Goal: Task Accomplishment & Management: Manage account settings

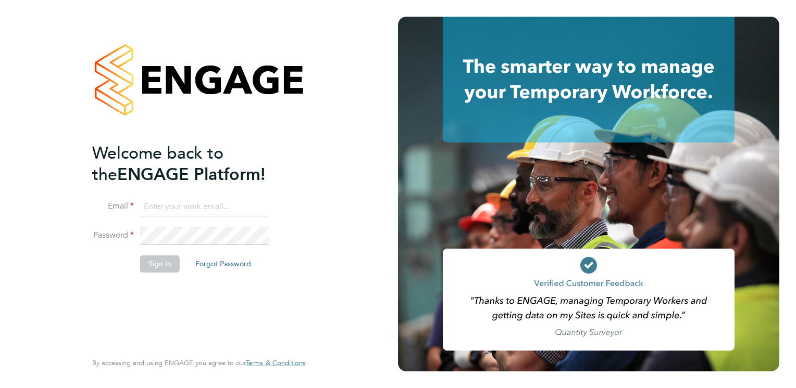
type input "emma.malvenan@ganymedesolutions.co.uk"
click at [158, 258] on button "Sign In" at bounding box center [160, 264] width 40 height 17
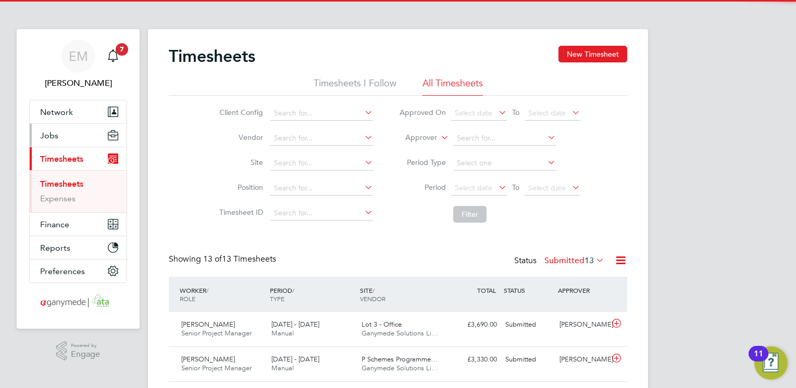
click at [44, 139] on span "Jobs" at bounding box center [49, 136] width 18 height 10
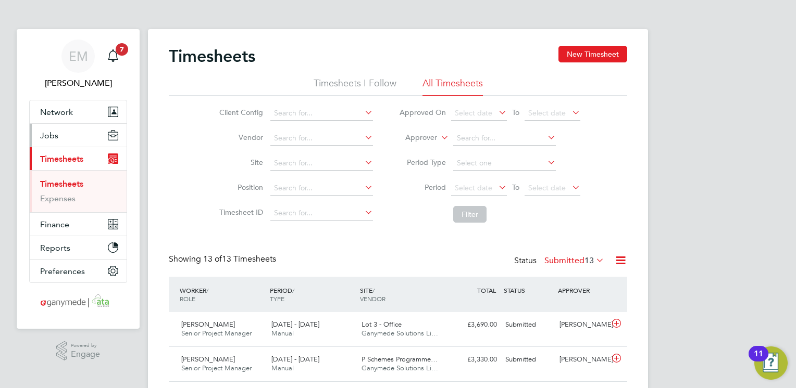
click at [52, 136] on span "Jobs" at bounding box center [49, 136] width 18 height 10
click at [46, 132] on span "Jobs" at bounding box center [49, 136] width 18 height 10
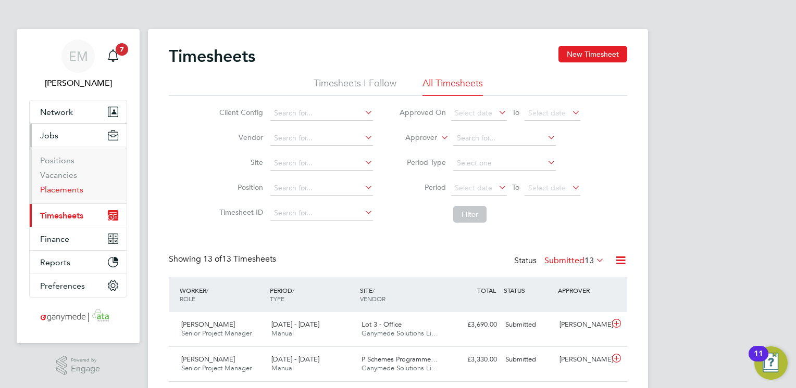
click at [67, 188] on link "Placements" at bounding box center [61, 190] width 43 height 10
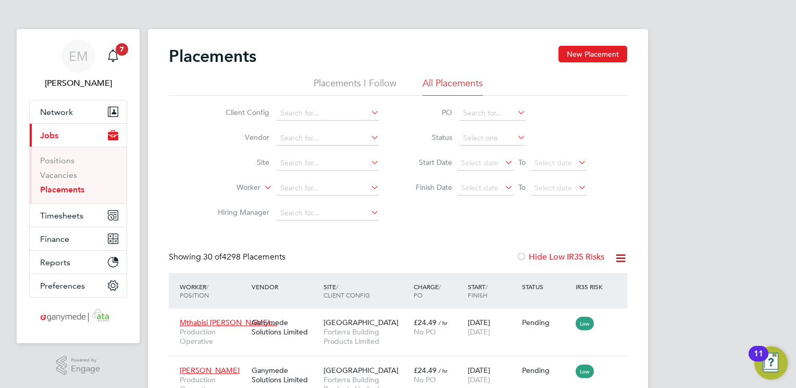
drag, startPoint x: 296, startPoint y: 186, endPoint x: 357, endPoint y: 149, distance: 71.5
click at [300, 186] on input at bounding box center [327, 188] width 103 height 15
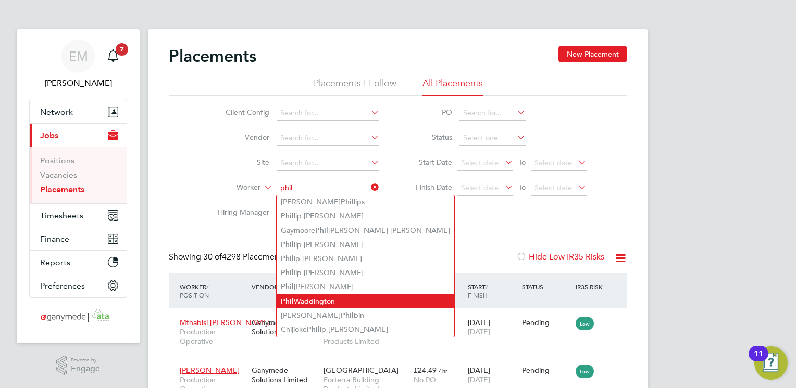
click at [322, 298] on li "Phil Waddington" at bounding box center [365, 302] width 178 height 14
type input "[PERSON_NAME]"
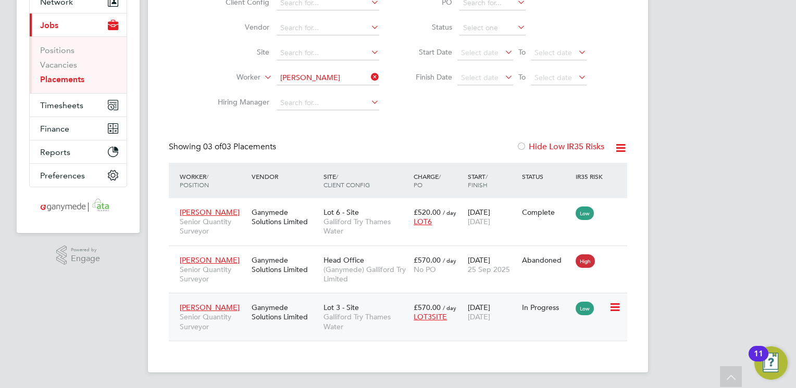
click at [330, 313] on span "Galliford Try Thames Water" at bounding box center [365, 321] width 85 height 19
click at [369, 79] on icon at bounding box center [369, 77] width 0 height 15
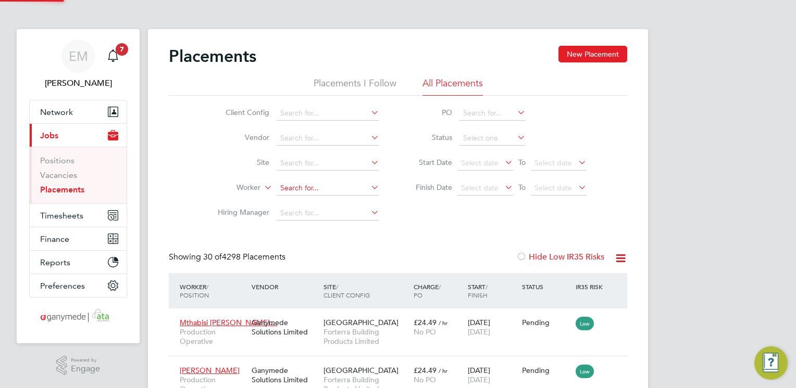
scroll to position [5, 5]
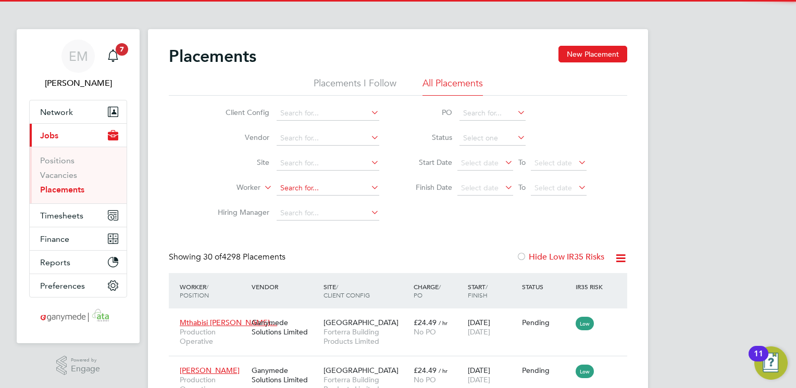
click at [299, 183] on input at bounding box center [327, 188] width 103 height 15
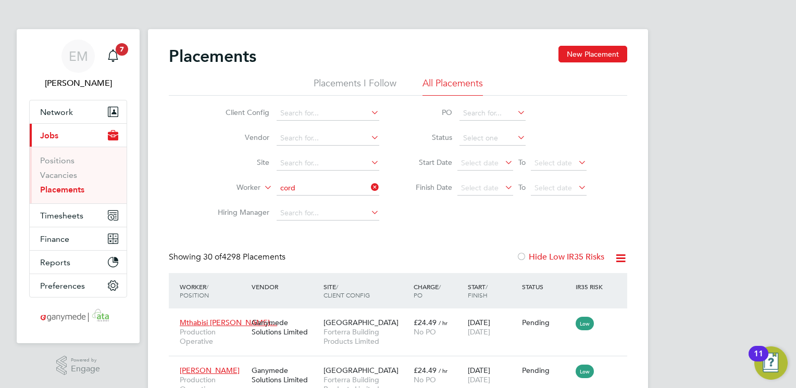
click at [300, 200] on li "Cord el Roach" at bounding box center [327, 202] width 103 height 14
type input "Cordel Roach"
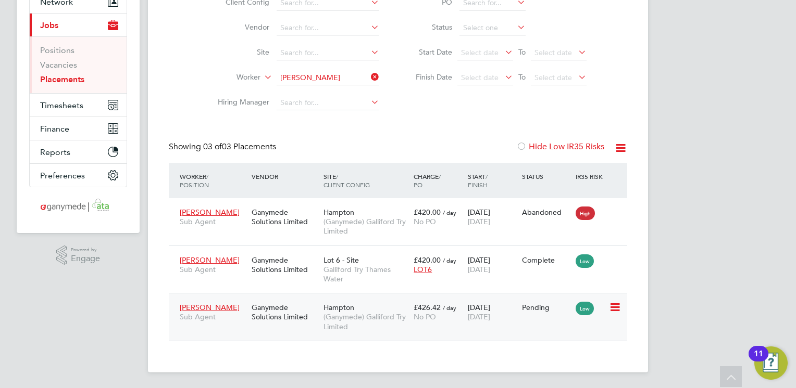
click at [276, 305] on div "Ganymede Solutions Limited" at bounding box center [285, 312] width 72 height 29
click at [331, 262] on span "Lot 6 - Site" at bounding box center [340, 260] width 35 height 9
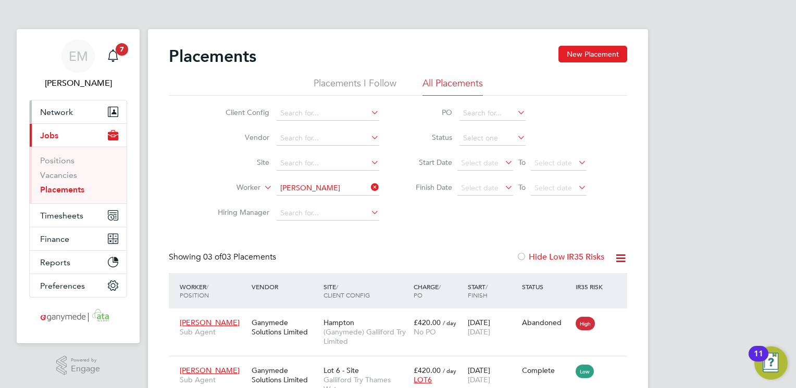
click at [60, 108] on span "Network" at bounding box center [56, 112] width 33 height 10
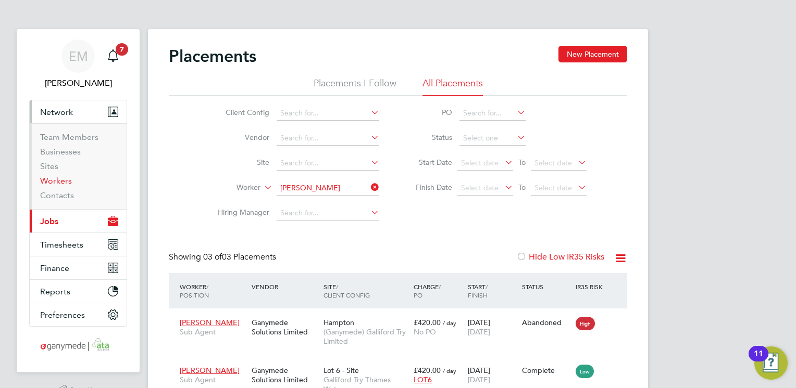
click at [65, 184] on link "Workers" at bounding box center [56, 181] width 32 height 10
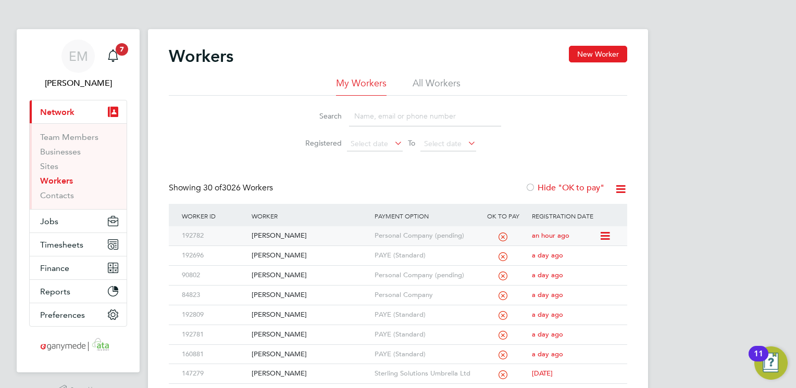
click at [260, 232] on div "Banji Fakolade" at bounding box center [310, 236] width 122 height 19
click at [292, 295] on div "Adrian Taylor" at bounding box center [310, 295] width 122 height 19
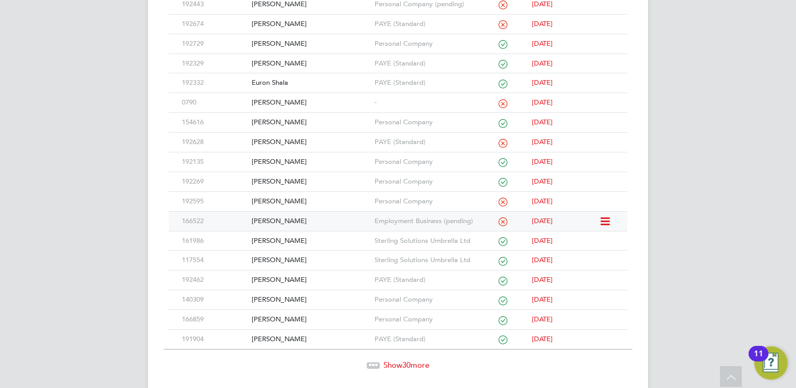
scroll to position [495, 0]
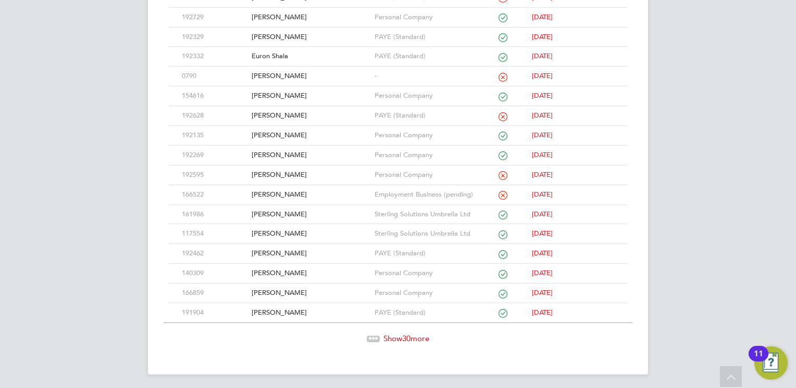
click at [409, 336] on span "30" at bounding box center [406, 339] width 8 height 10
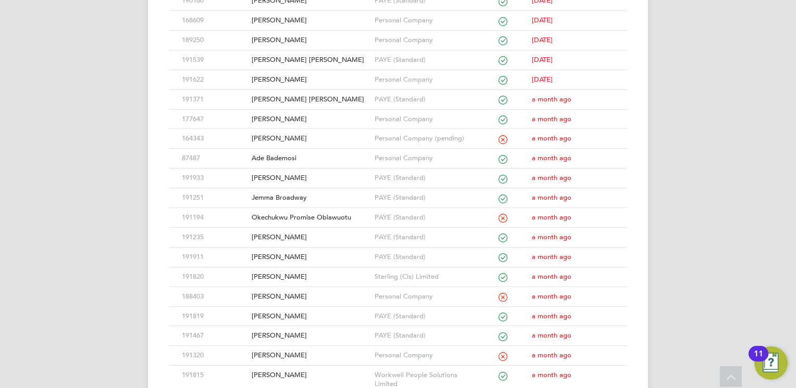
scroll to position [964, 0]
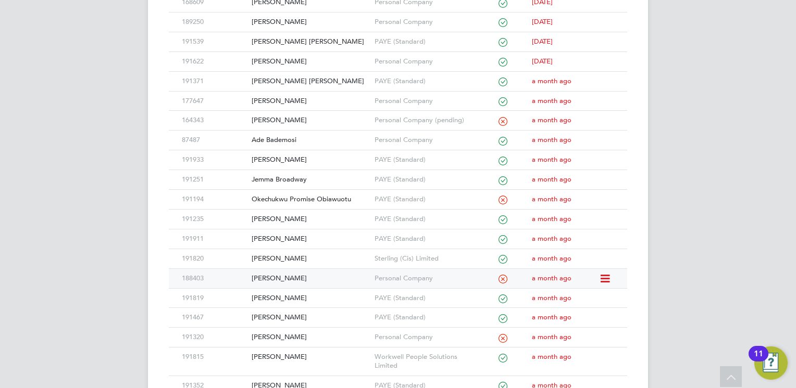
click at [274, 272] on div "[PERSON_NAME]" at bounding box center [310, 278] width 122 height 19
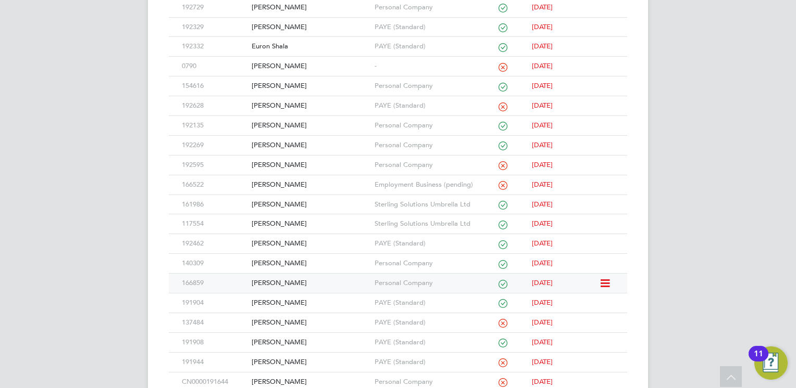
scroll to position [495, 0]
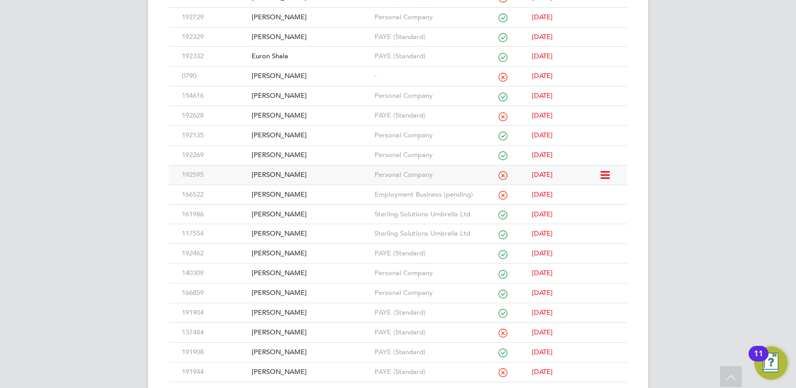
click at [273, 172] on div "Roger Wood" at bounding box center [310, 175] width 122 height 19
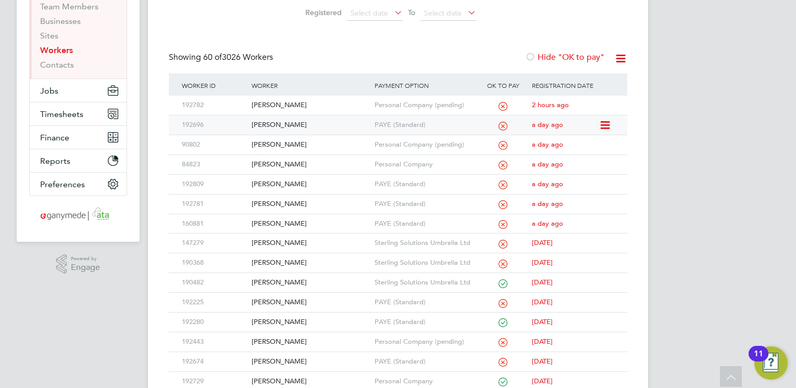
scroll to position [79, 0]
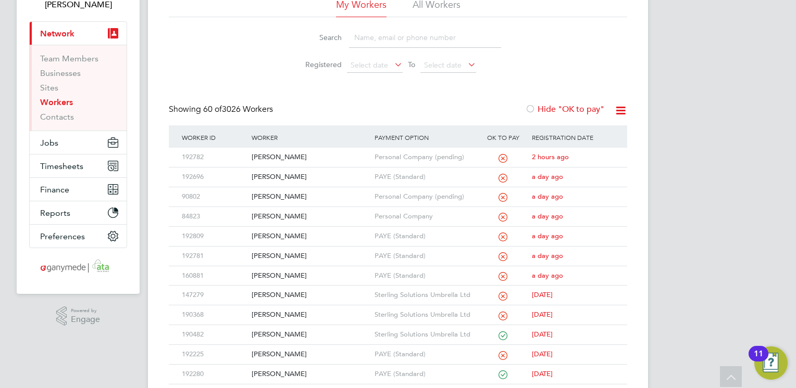
click at [367, 42] on input at bounding box center [425, 38] width 152 height 20
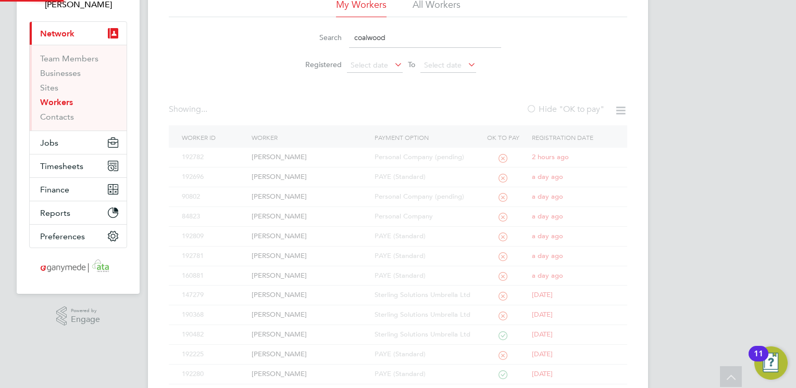
scroll to position [28, 0]
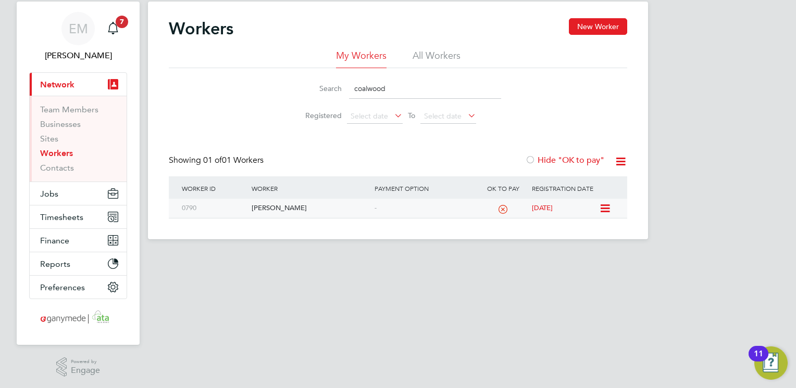
type input "coalwood"
click at [277, 209] on div "John Coalwood" at bounding box center [310, 208] width 122 height 19
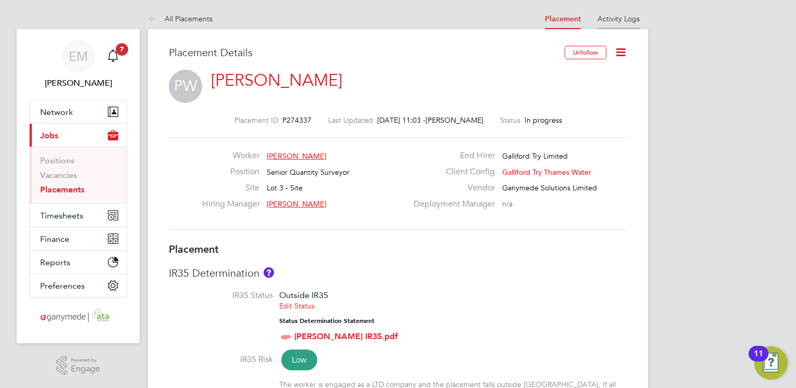
click at [614, 17] on link "Activity Logs" at bounding box center [618, 18] width 42 height 9
click at [617, 18] on link "Activity Logs" at bounding box center [618, 18] width 42 height 9
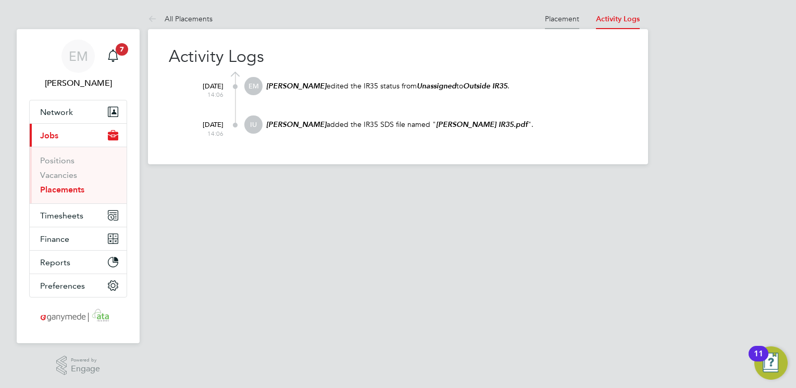
click at [562, 18] on link "Placement" at bounding box center [562, 18] width 34 height 9
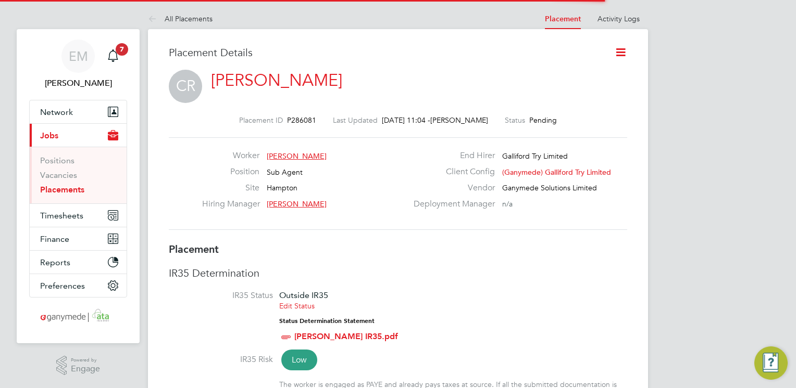
scroll to position [5, 5]
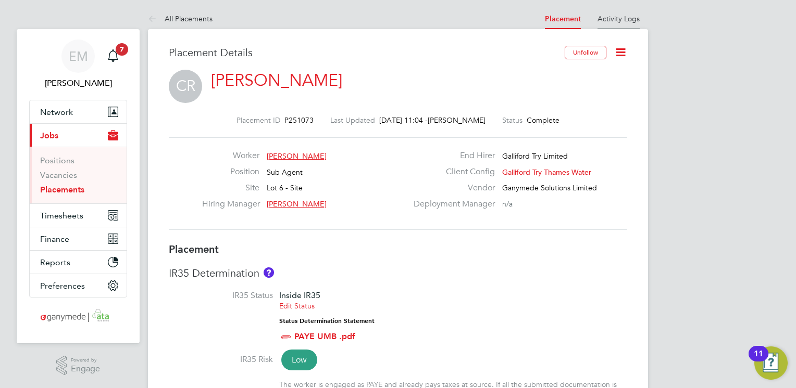
click at [624, 20] on link "Activity Logs" at bounding box center [618, 18] width 42 height 9
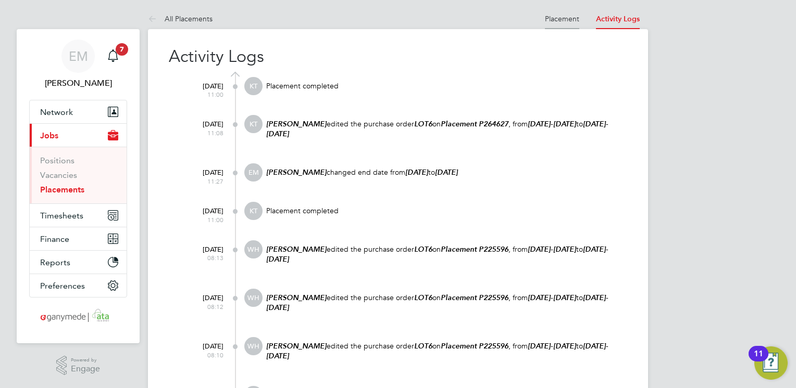
click at [558, 18] on link "Placement" at bounding box center [562, 18] width 34 height 9
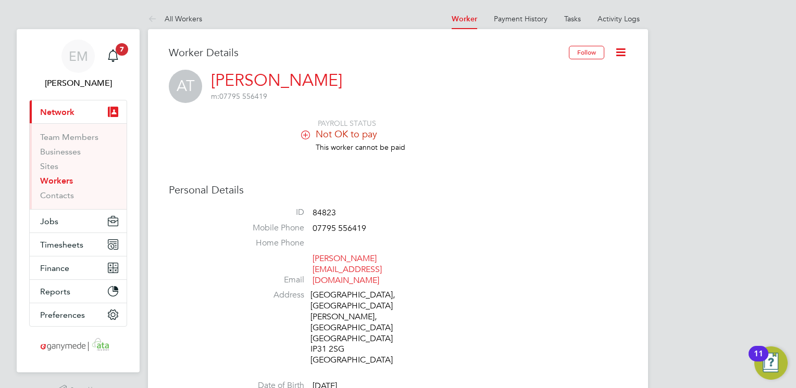
click at [467, 216] on li "ID 84823" at bounding box center [429, 215] width 396 height 16
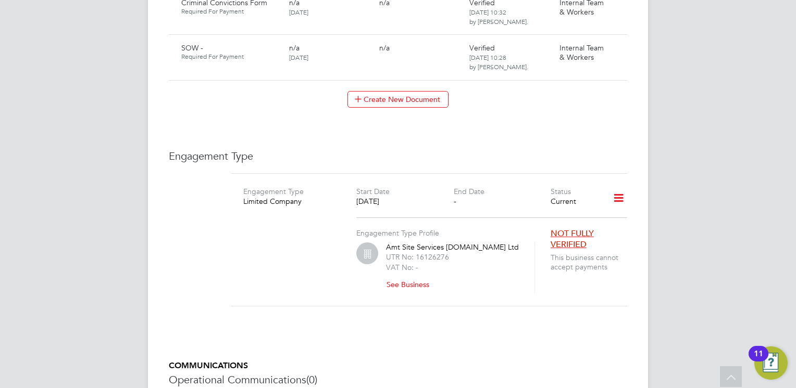
scroll to position [1392, 0]
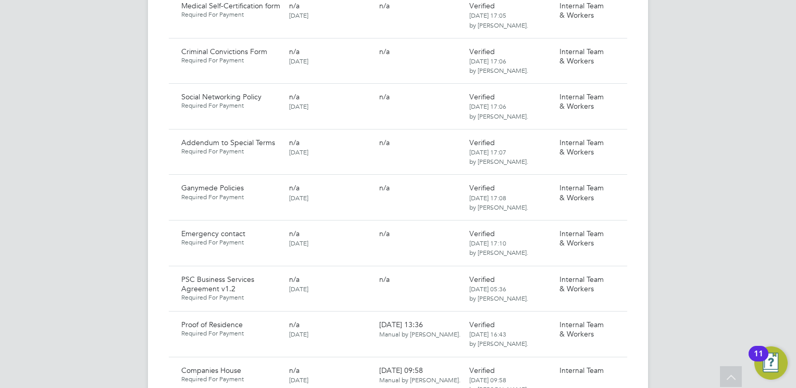
scroll to position [781, 0]
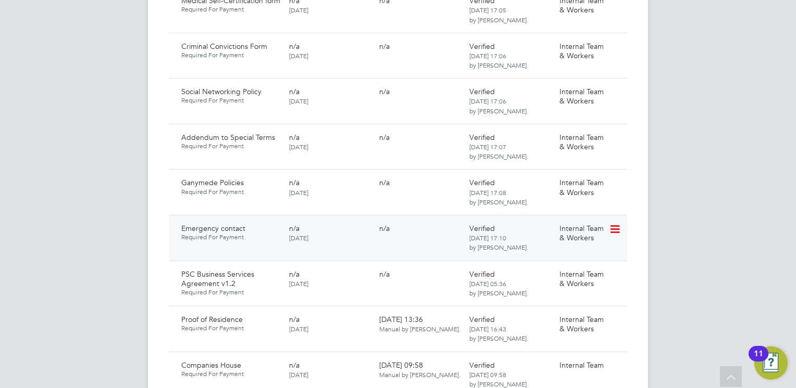
click at [613, 223] on icon at bounding box center [614, 229] width 10 height 12
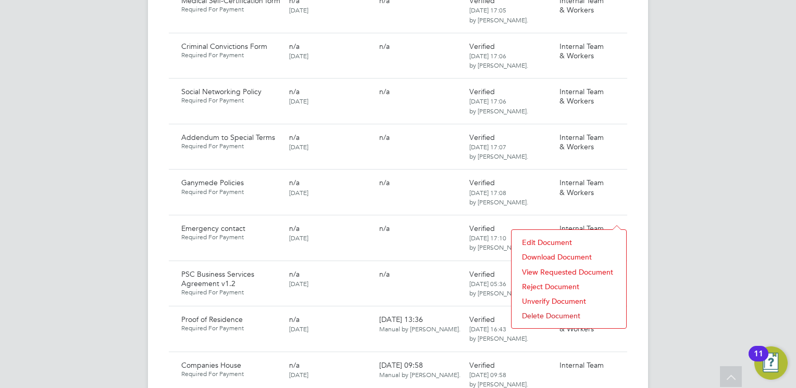
click at [554, 258] on li "Download Document" at bounding box center [569, 257] width 104 height 15
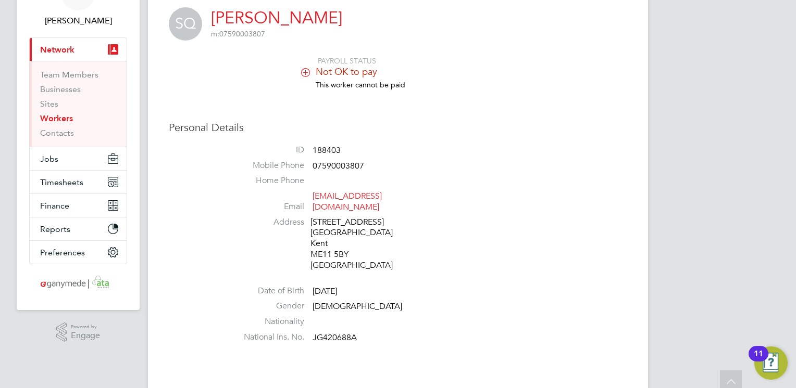
scroll to position [0, 0]
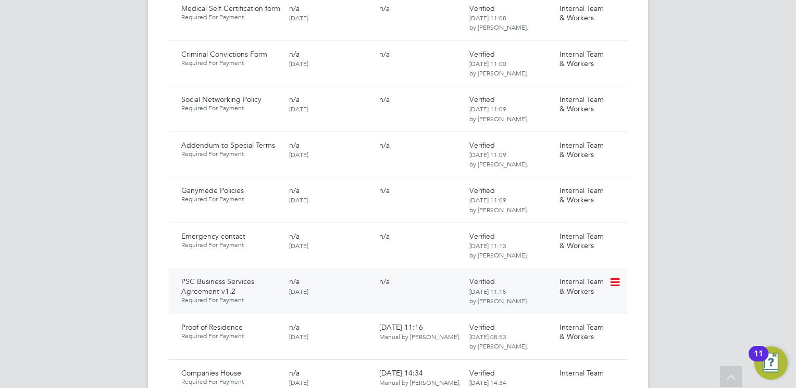
scroll to position [729, 0]
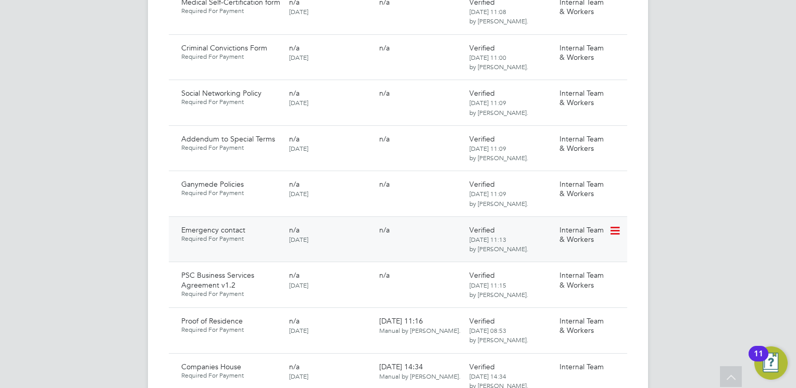
click at [618, 225] on icon at bounding box center [614, 231] width 10 height 12
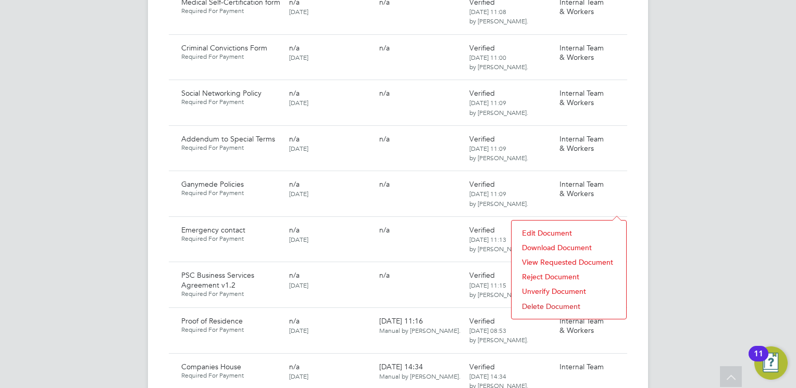
click at [551, 245] on li "Download Document" at bounding box center [569, 248] width 104 height 15
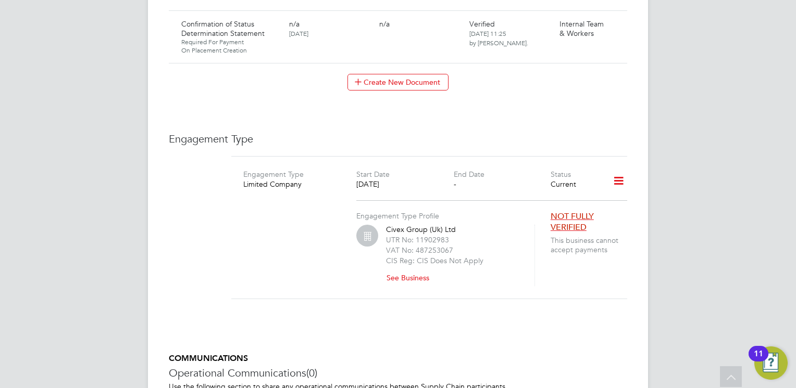
scroll to position [1510, 0]
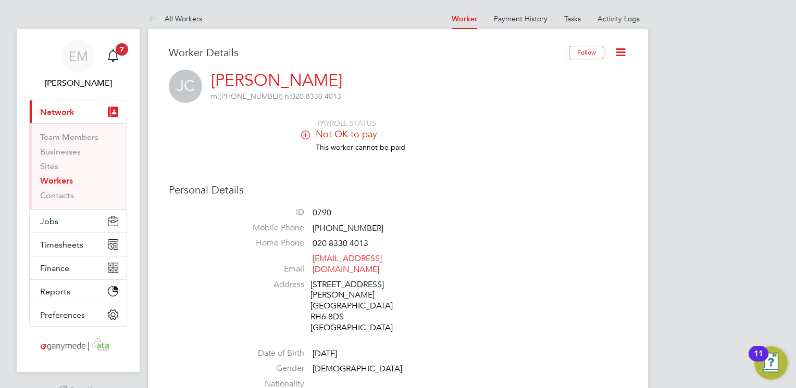
click at [559, 161] on li "This worker cannot be paid" at bounding box center [429, 153] width 396 height 20
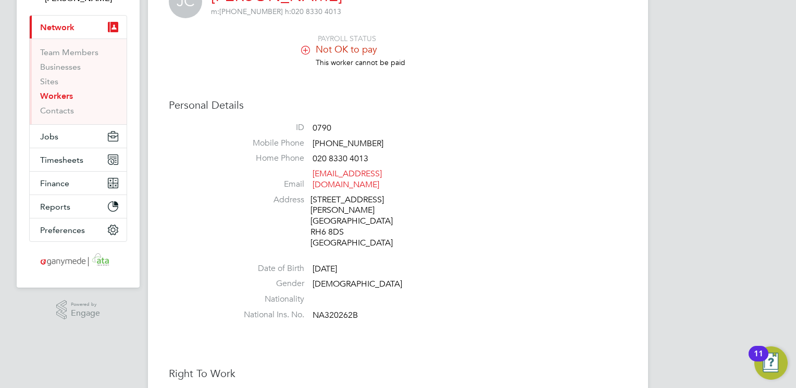
scroll to position [104, 0]
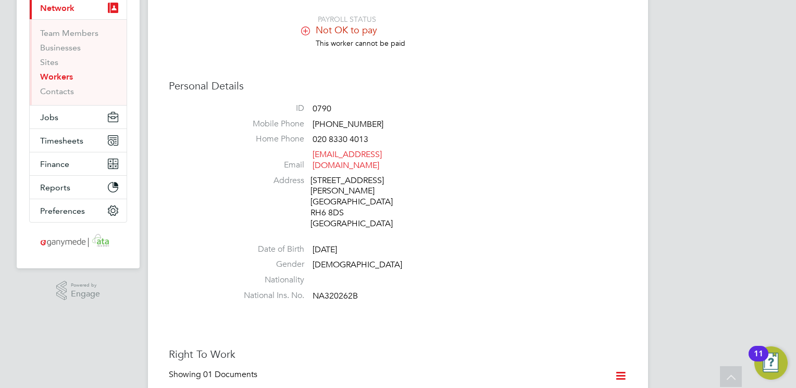
click at [454, 276] on li "Nationality" at bounding box center [429, 283] width 396 height 16
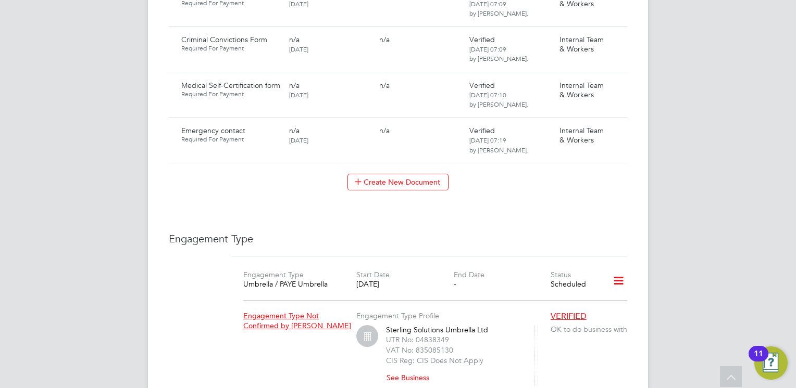
scroll to position [598, 0]
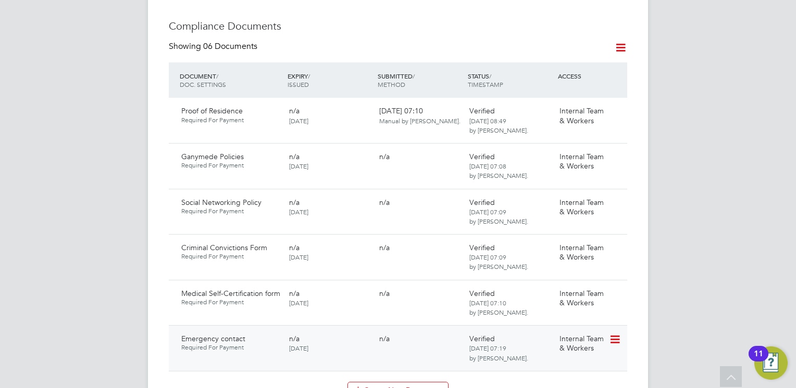
click at [616, 334] on icon at bounding box center [614, 340] width 10 height 12
click at [536, 366] on li "Download Document" at bounding box center [569, 368] width 104 height 15
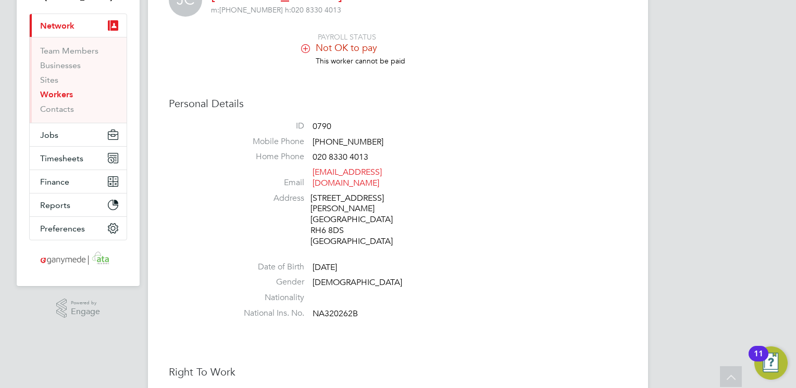
scroll to position [0, 0]
